Goal: Complete application form

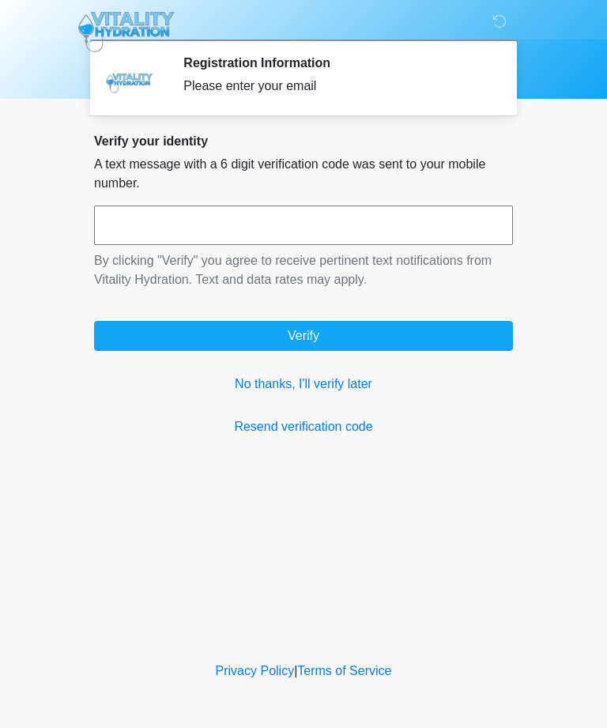
click at [132, 229] on input "text" at bounding box center [303, 226] width 419 height 40
type input "******"
click at [477, 343] on button "Verify" at bounding box center [303, 336] width 419 height 30
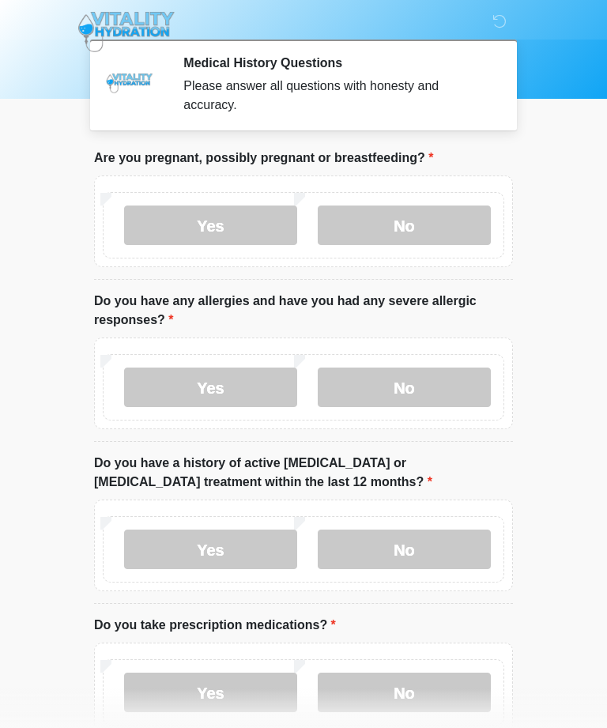
click at [442, 218] on label "No" at bounding box center [404, 226] width 173 height 40
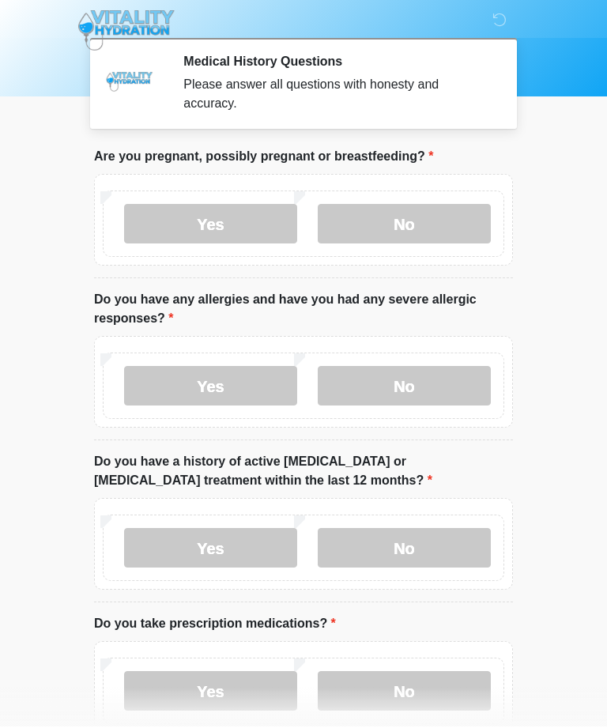
scroll to position [1, 0]
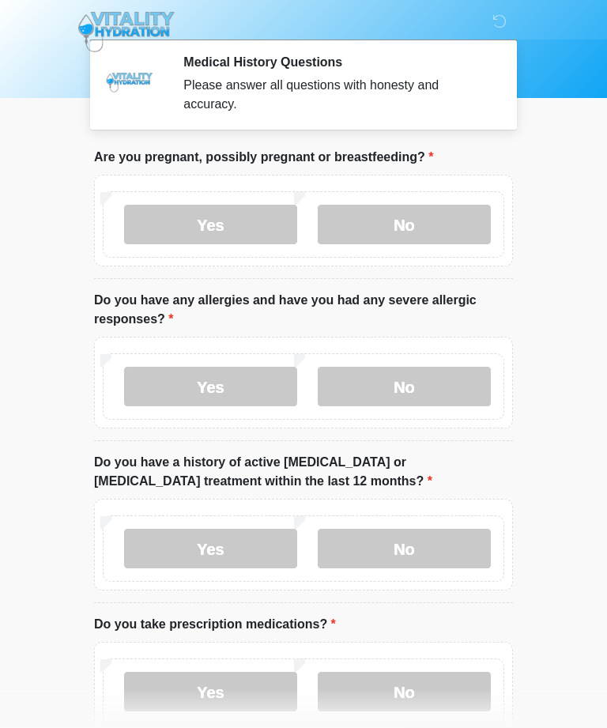
click at [433, 397] on label "No" at bounding box center [404, 387] width 173 height 40
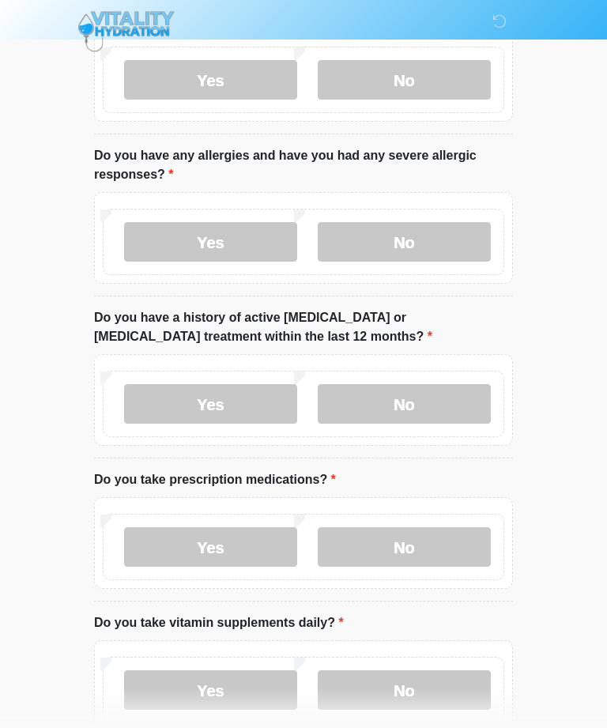
scroll to position [145, 0]
click at [454, 416] on label "No" at bounding box center [404, 405] width 173 height 40
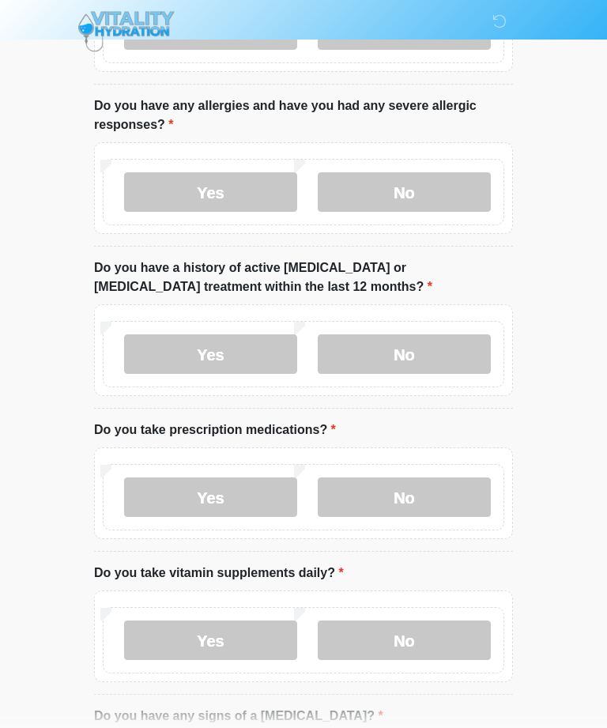
scroll to position [206, 0]
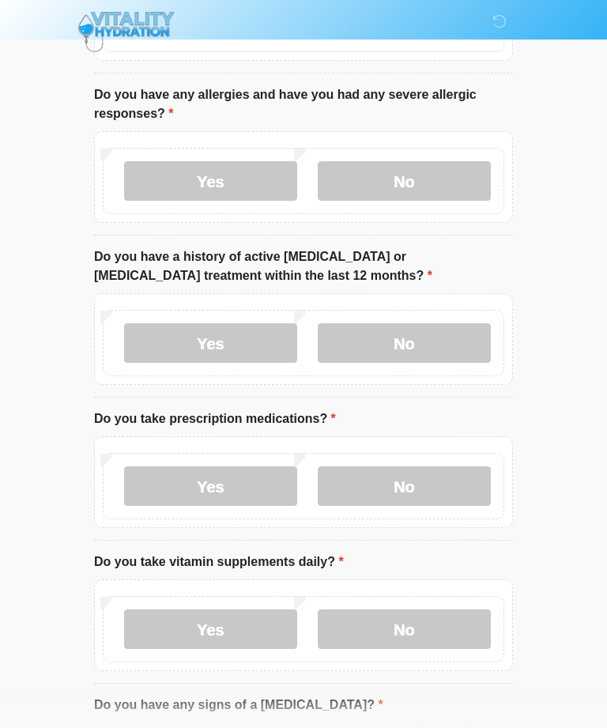
click at [457, 488] on label "No" at bounding box center [404, 487] width 173 height 40
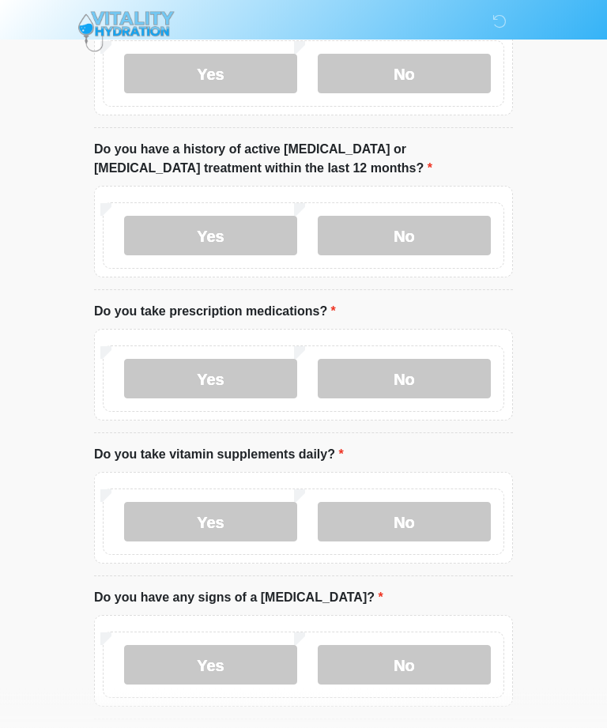
scroll to position [316, 0]
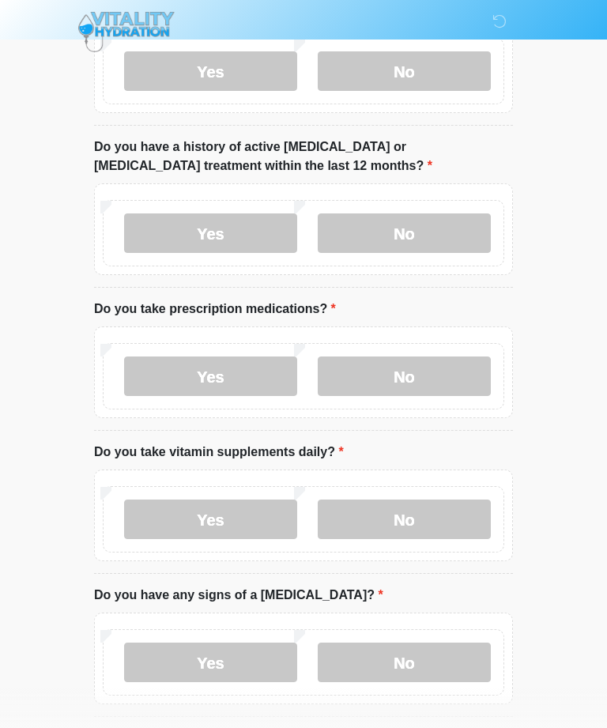
click at [154, 523] on label "Yes" at bounding box center [210, 520] width 173 height 40
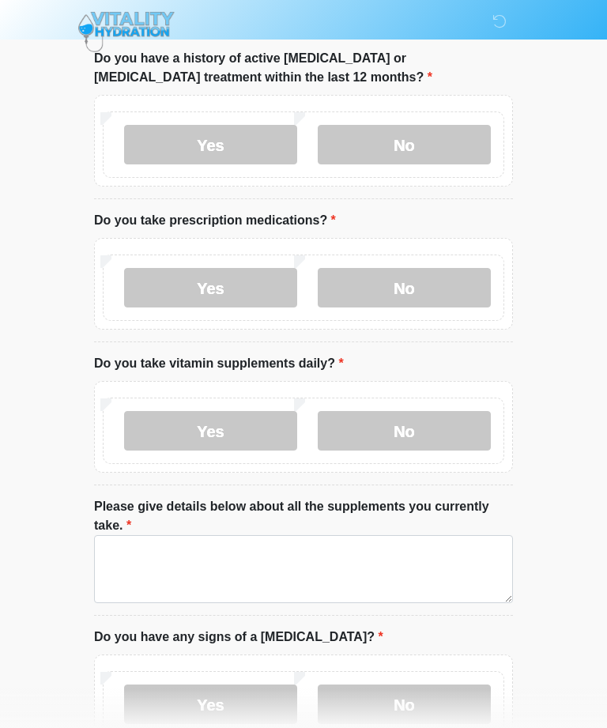
scroll to position [416, 0]
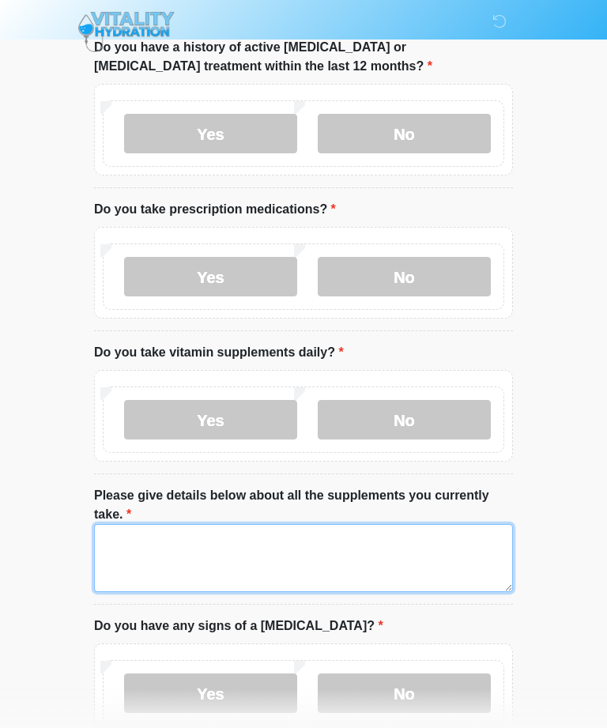
click at [441, 544] on textarea "Please give details below about all the supplements you currently take." at bounding box center [303, 558] width 419 height 68
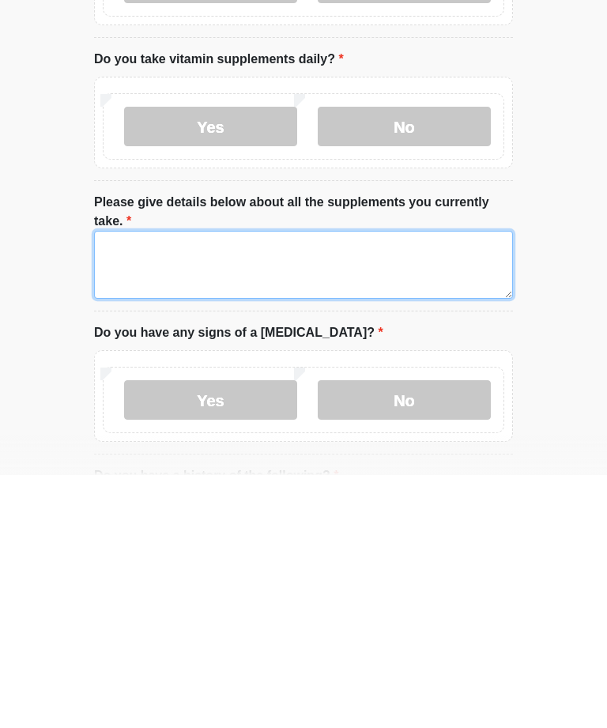
scroll to position [505, 0]
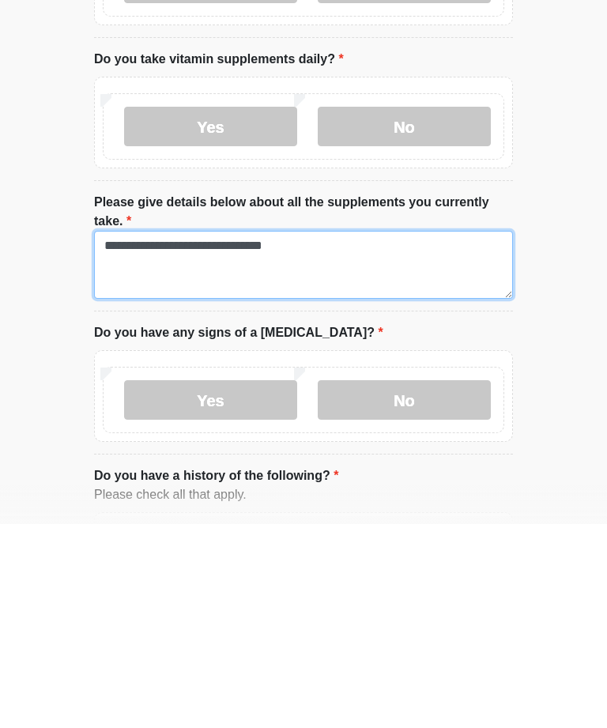
type textarea "**********"
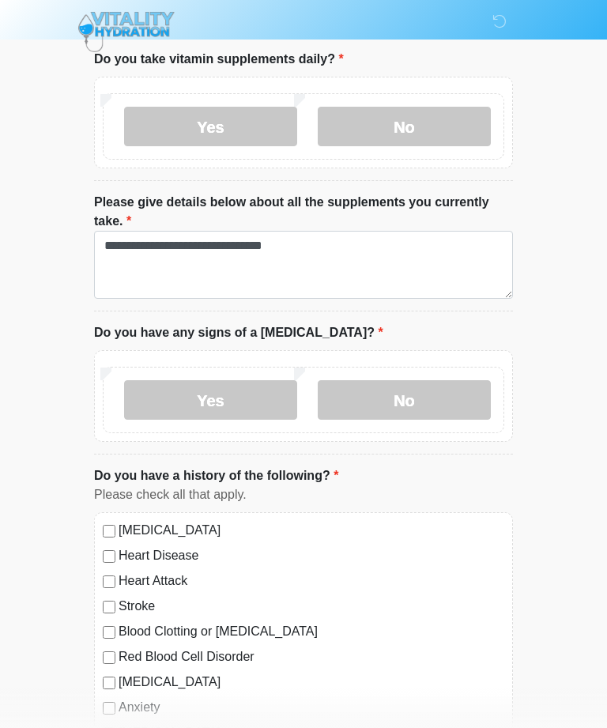
click at [463, 407] on label "No" at bounding box center [404, 400] width 173 height 40
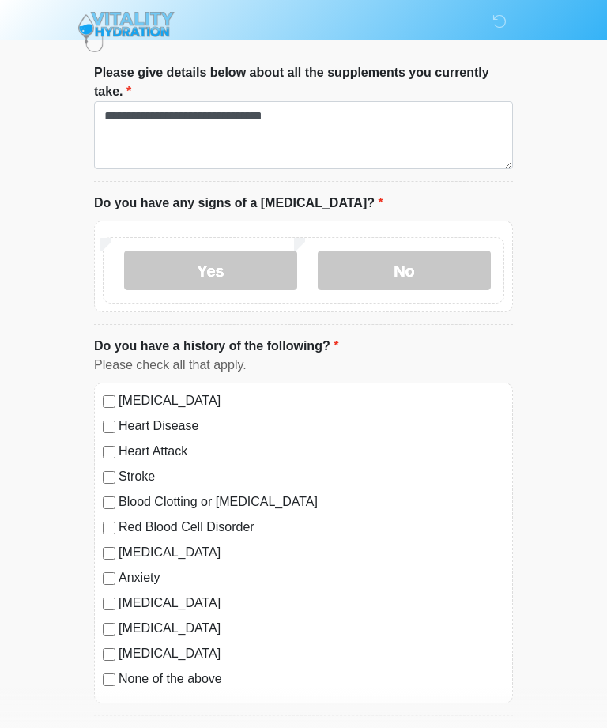
scroll to position [882, 0]
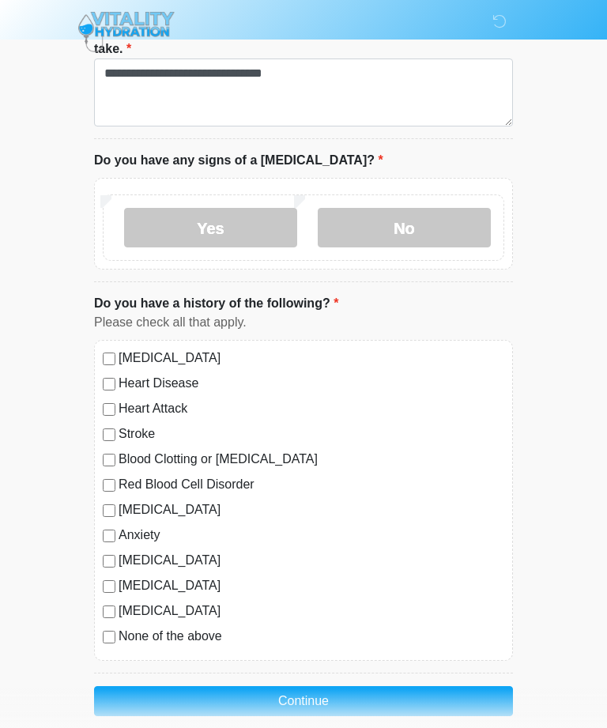
click at [428, 697] on button "Continue" at bounding box center [303, 701] width 419 height 30
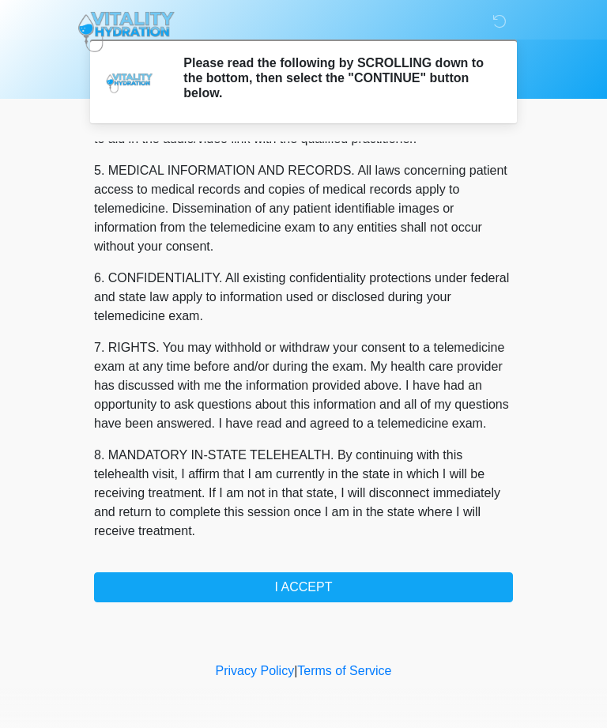
scroll to position [505, 0]
click at [444, 590] on button "I ACCEPT" at bounding box center [303, 588] width 419 height 30
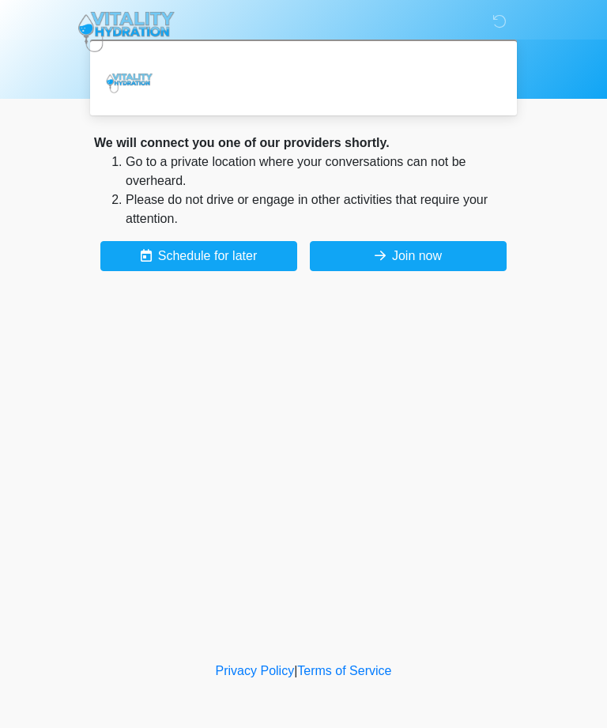
scroll to position [0, 0]
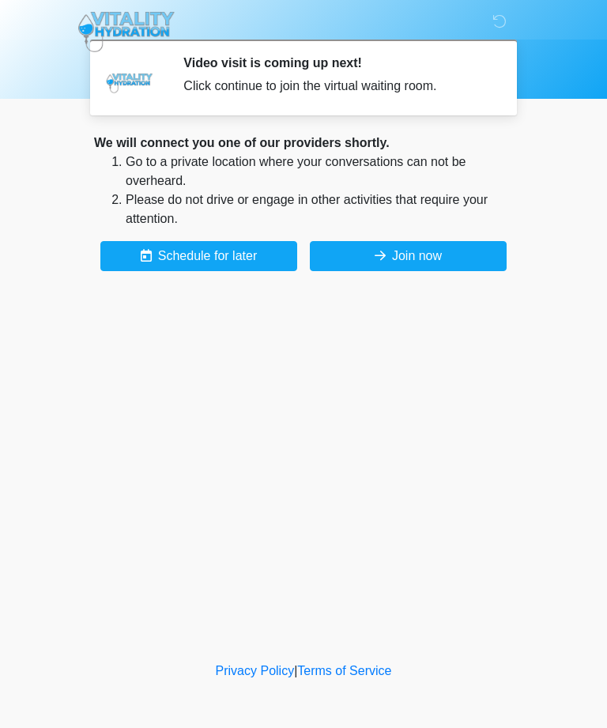
click at [455, 249] on button "Join now" at bounding box center [408, 256] width 197 height 30
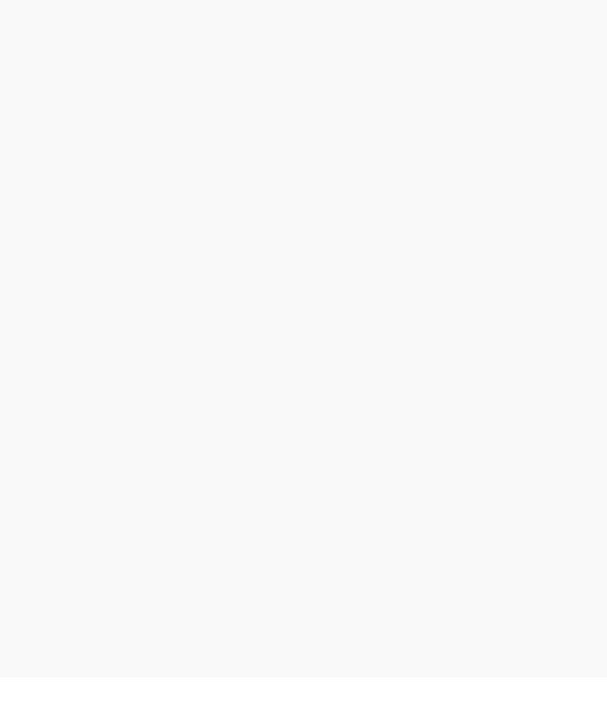
scroll to position [55, 0]
